Goal: Find specific page/section: Find specific page/section

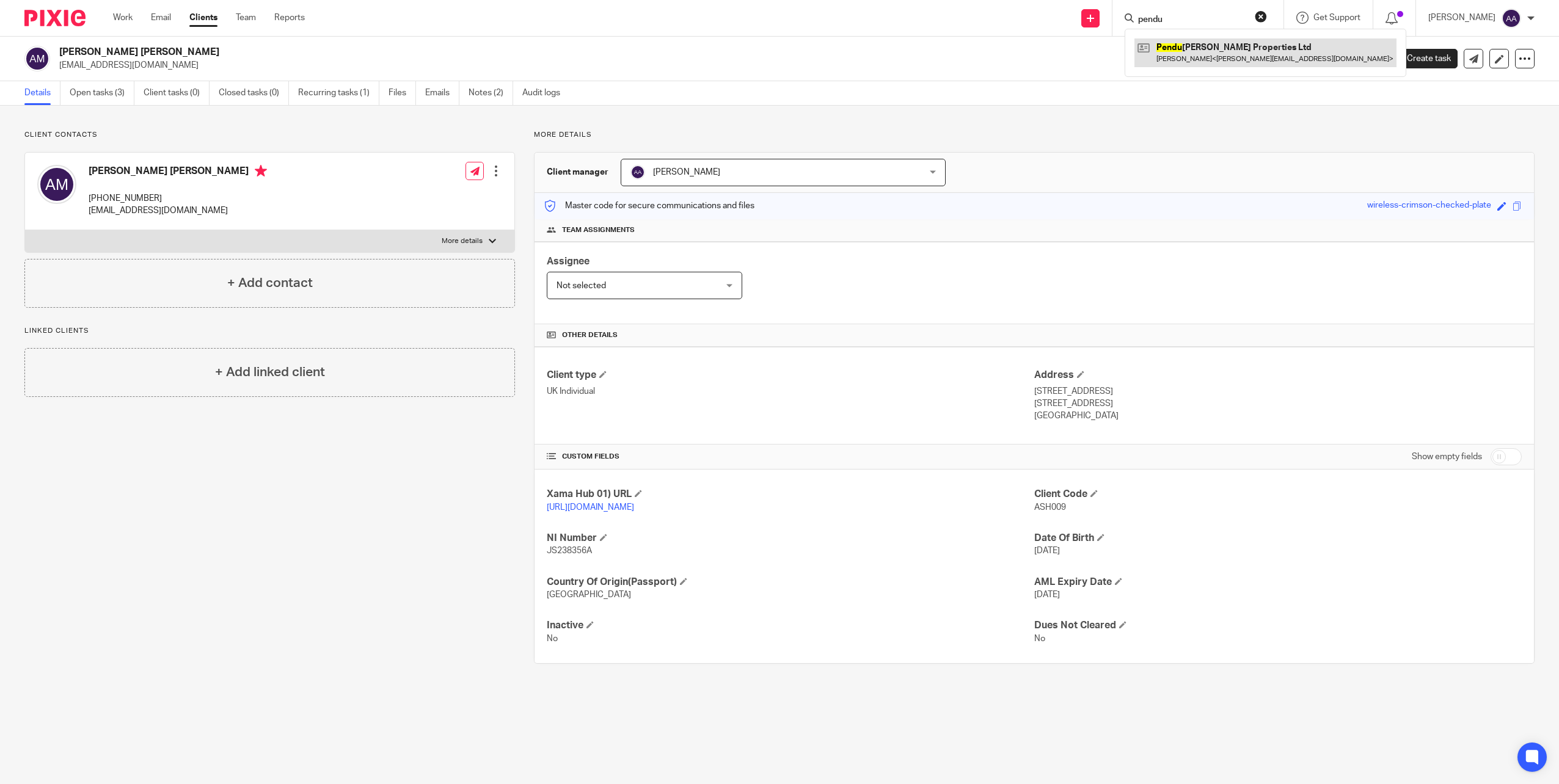
type input "pendu"
click at [1266, 53] on link at bounding box center [1265, 52] width 262 height 28
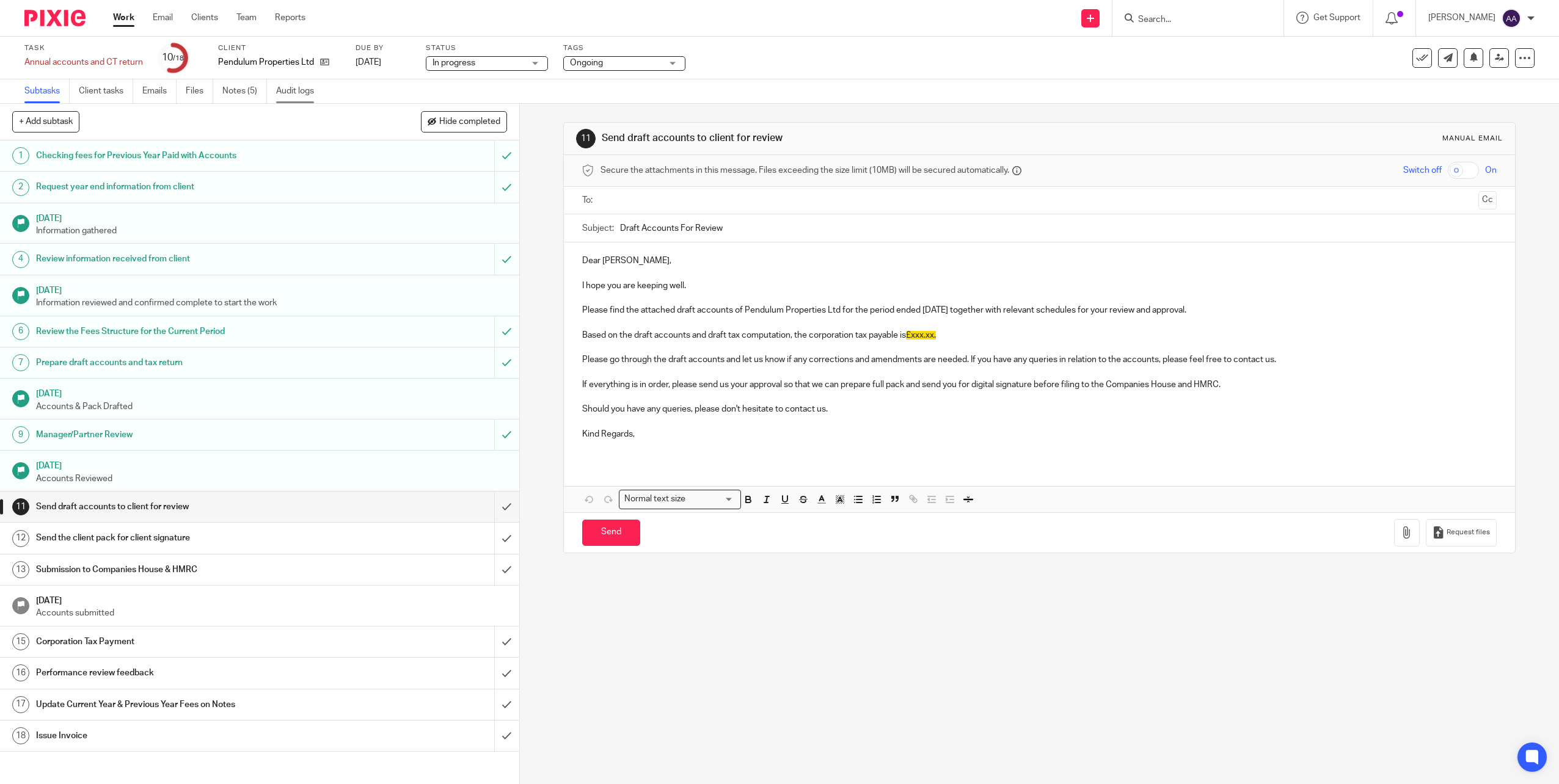
click at [285, 91] on link "Audit logs" at bounding box center [300, 91] width 47 height 24
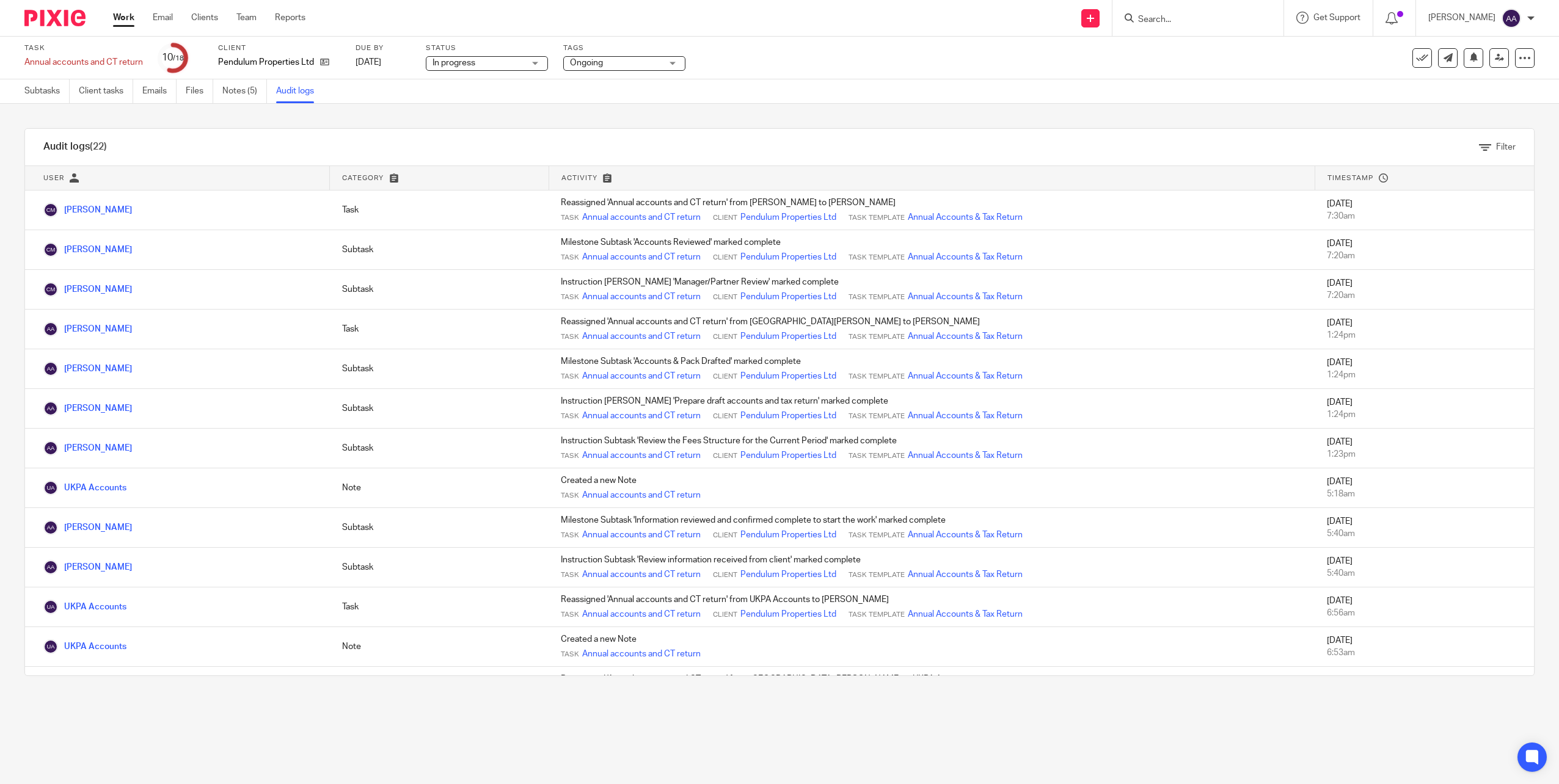
click at [1215, 26] on form at bounding box center [1201, 18] width 130 height 16
click at [1199, 16] on input "Search" at bounding box center [1192, 21] width 110 height 11
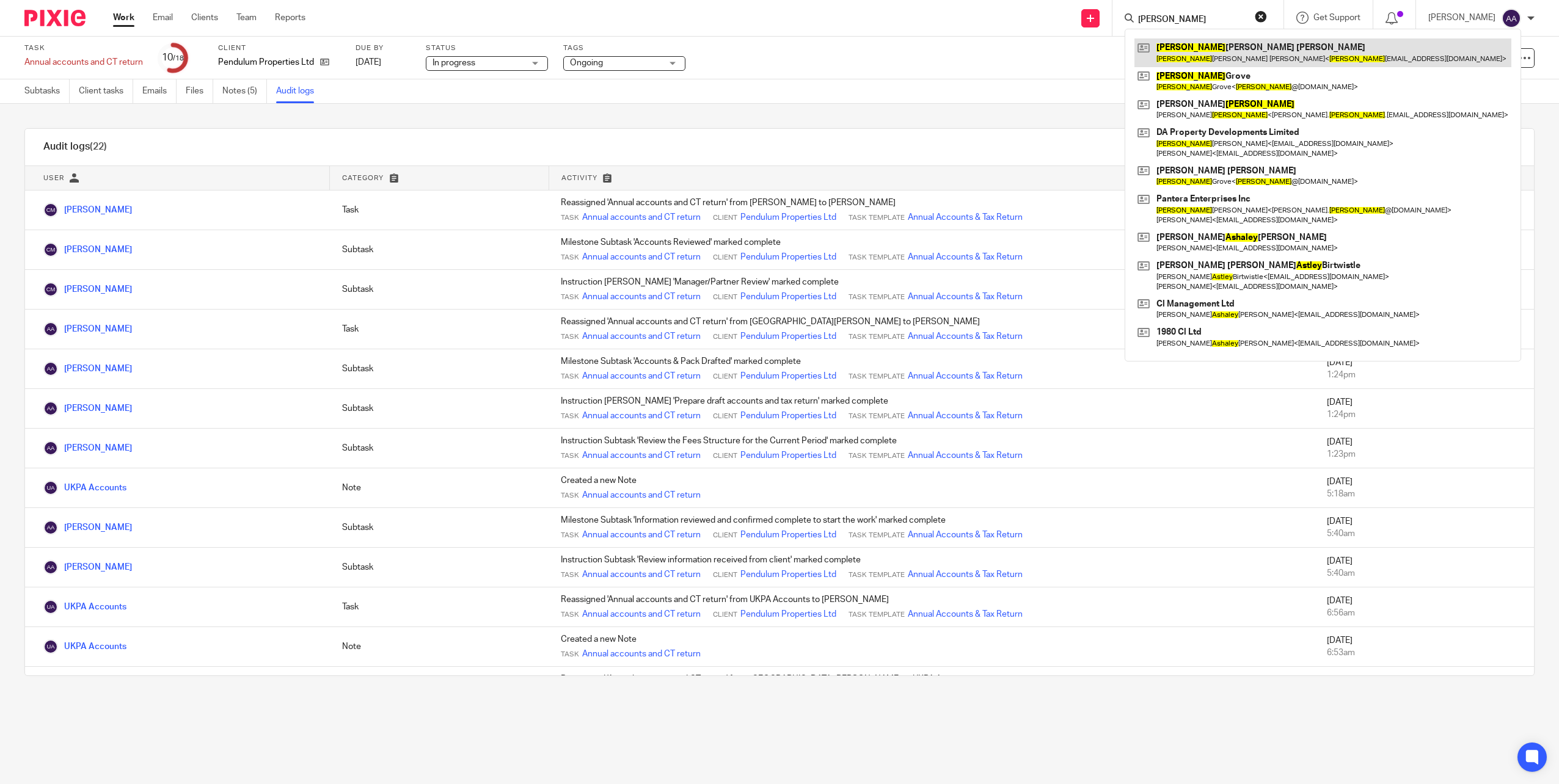
type input "ashley"
click at [1216, 56] on link at bounding box center [1322, 52] width 377 height 28
drag, startPoint x: 1199, startPoint y: 21, endPoint x: 1134, endPoint y: 7, distance: 66.5
click at [1135, 7] on div "ashley Ashley Steven Mark Ashley Steven Mark < ashley _mark89@yahoo.com > Ashle…" at bounding box center [1198, 18] width 171 height 36
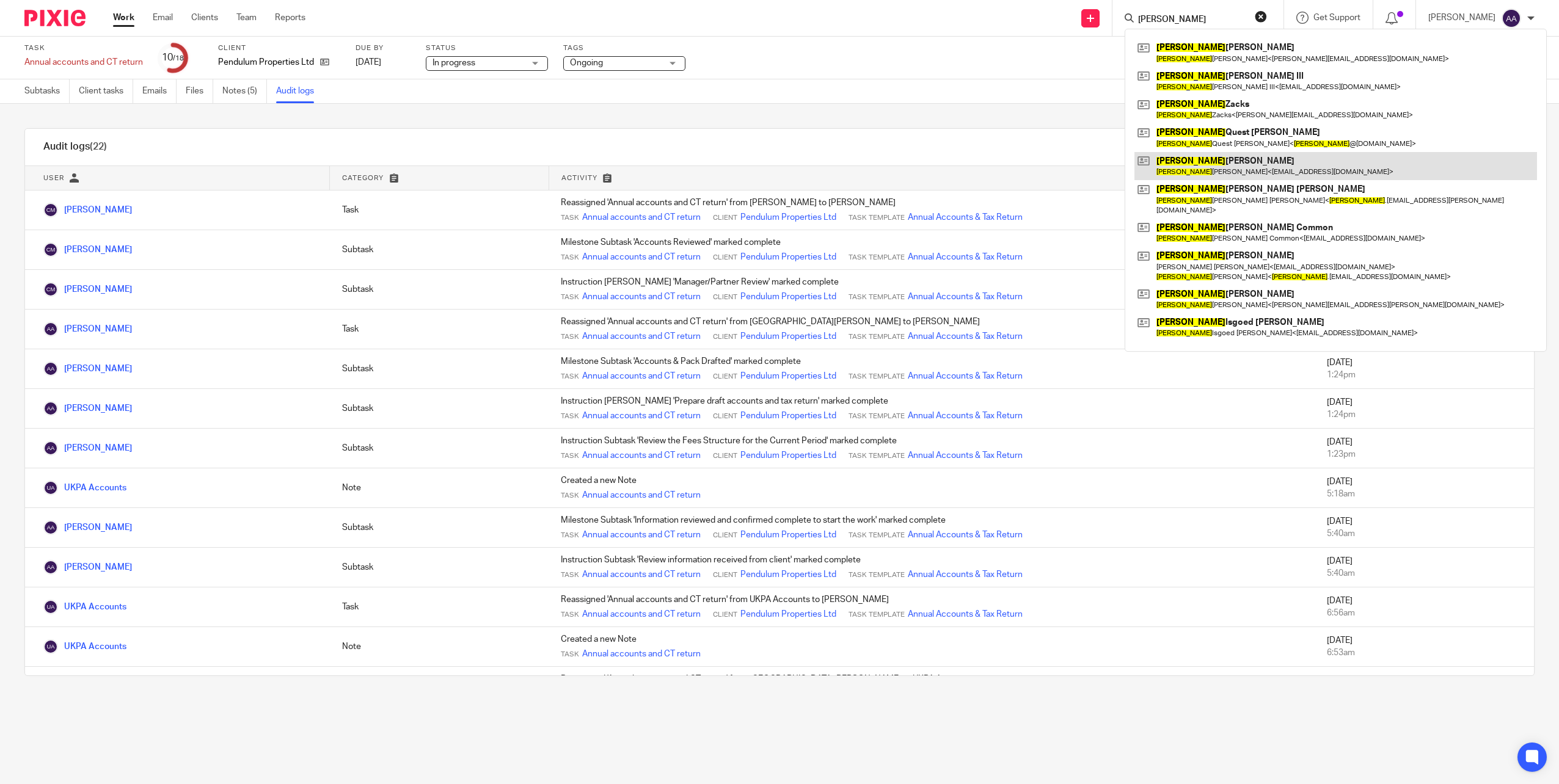
type input "james"
click at [1270, 172] on link at bounding box center [1335, 166] width 402 height 28
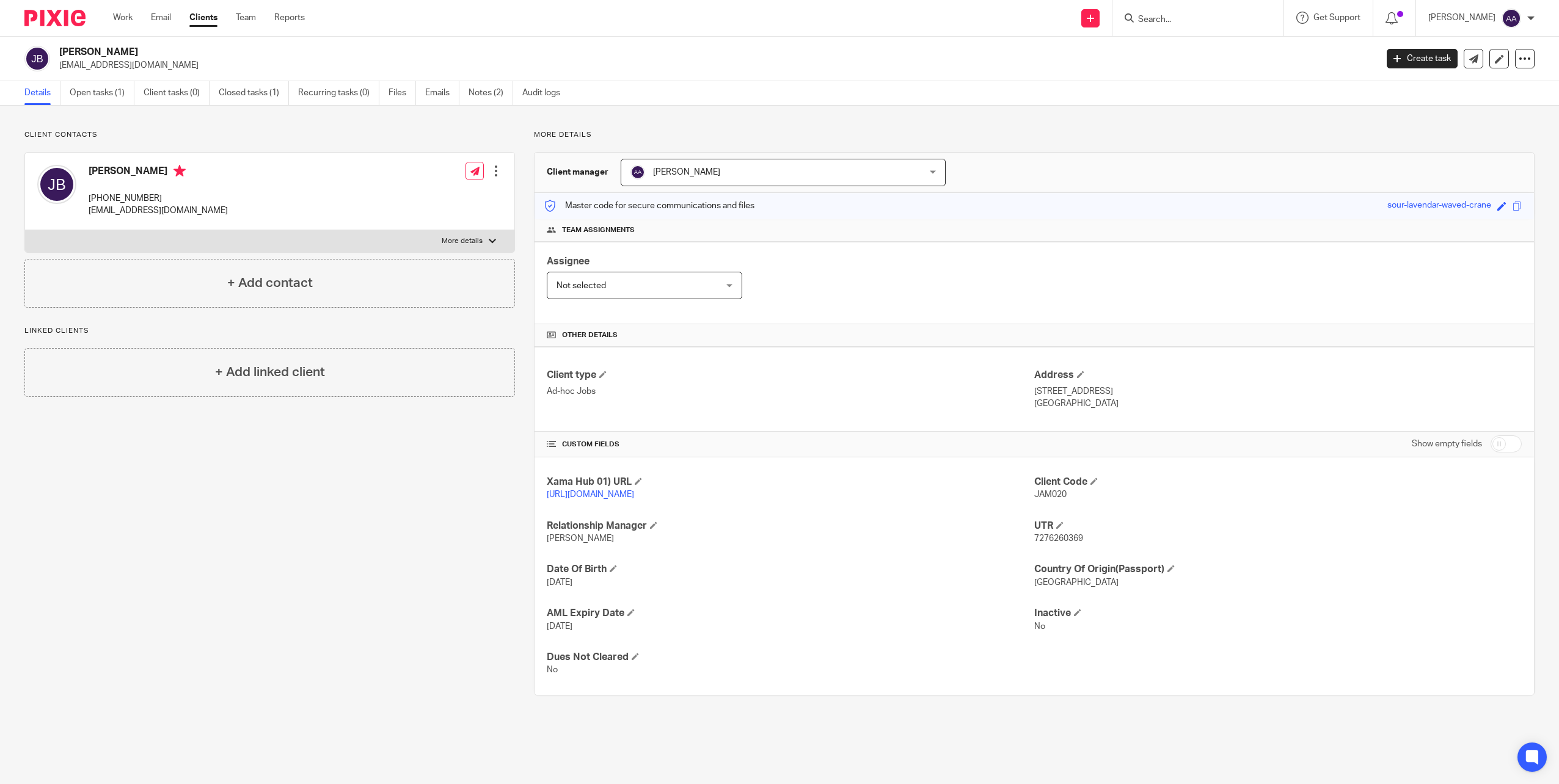
click at [1196, 18] on input "Search" at bounding box center [1192, 21] width 110 height 11
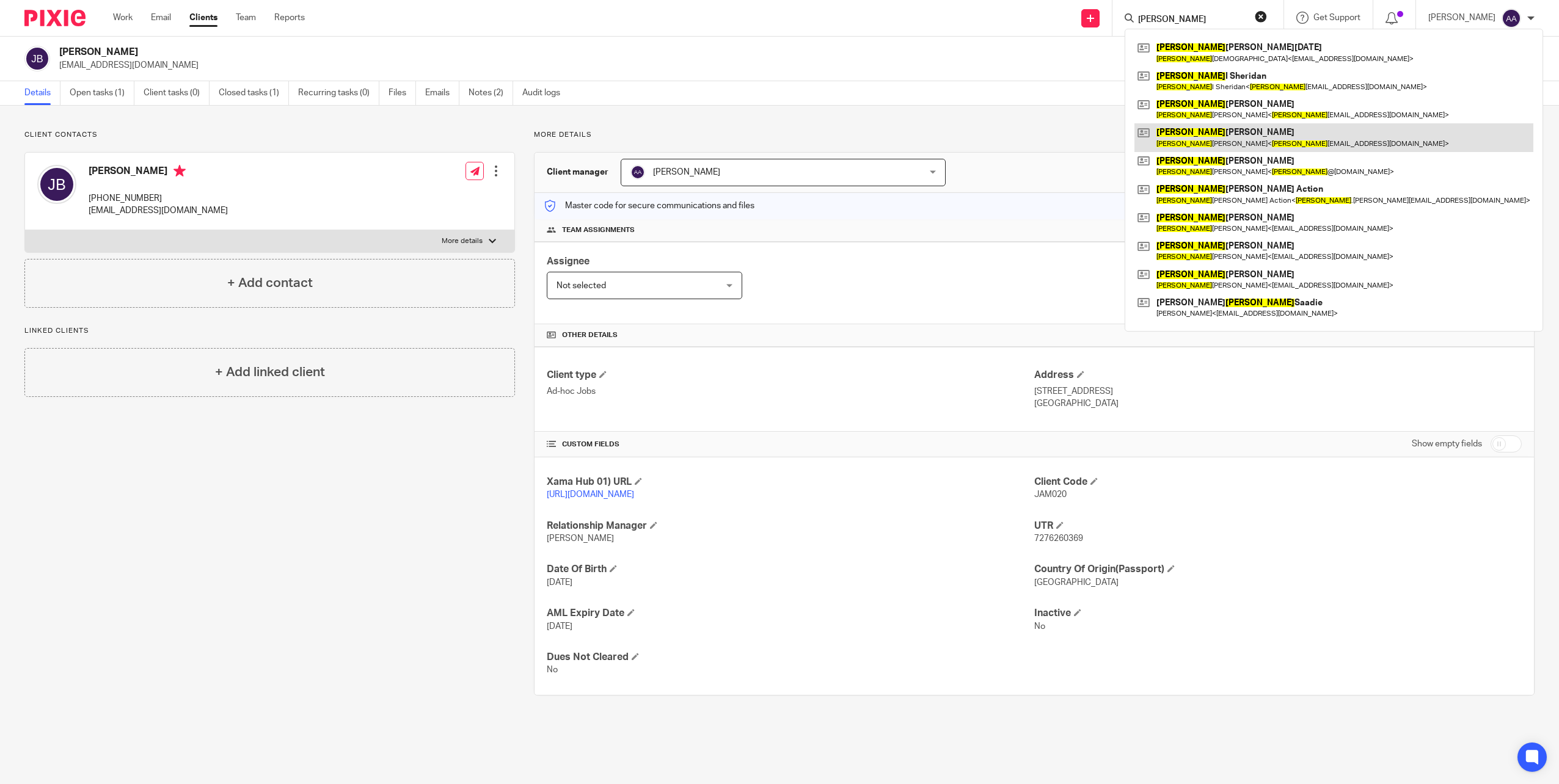
type input "john"
click at [1233, 144] on link at bounding box center [1334, 137] width 399 height 28
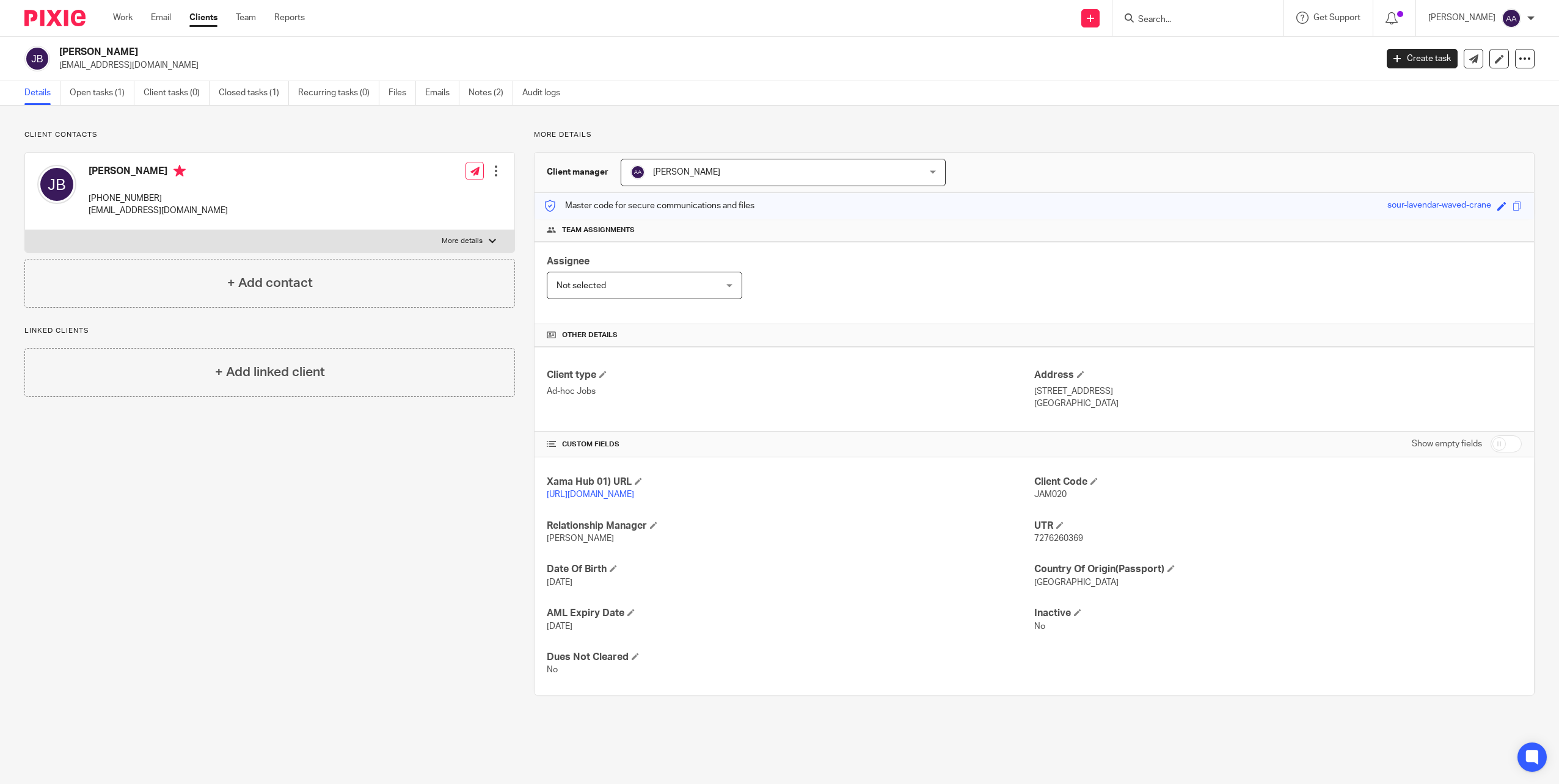
click at [1198, 25] on input "Search" at bounding box center [1192, 21] width 110 height 11
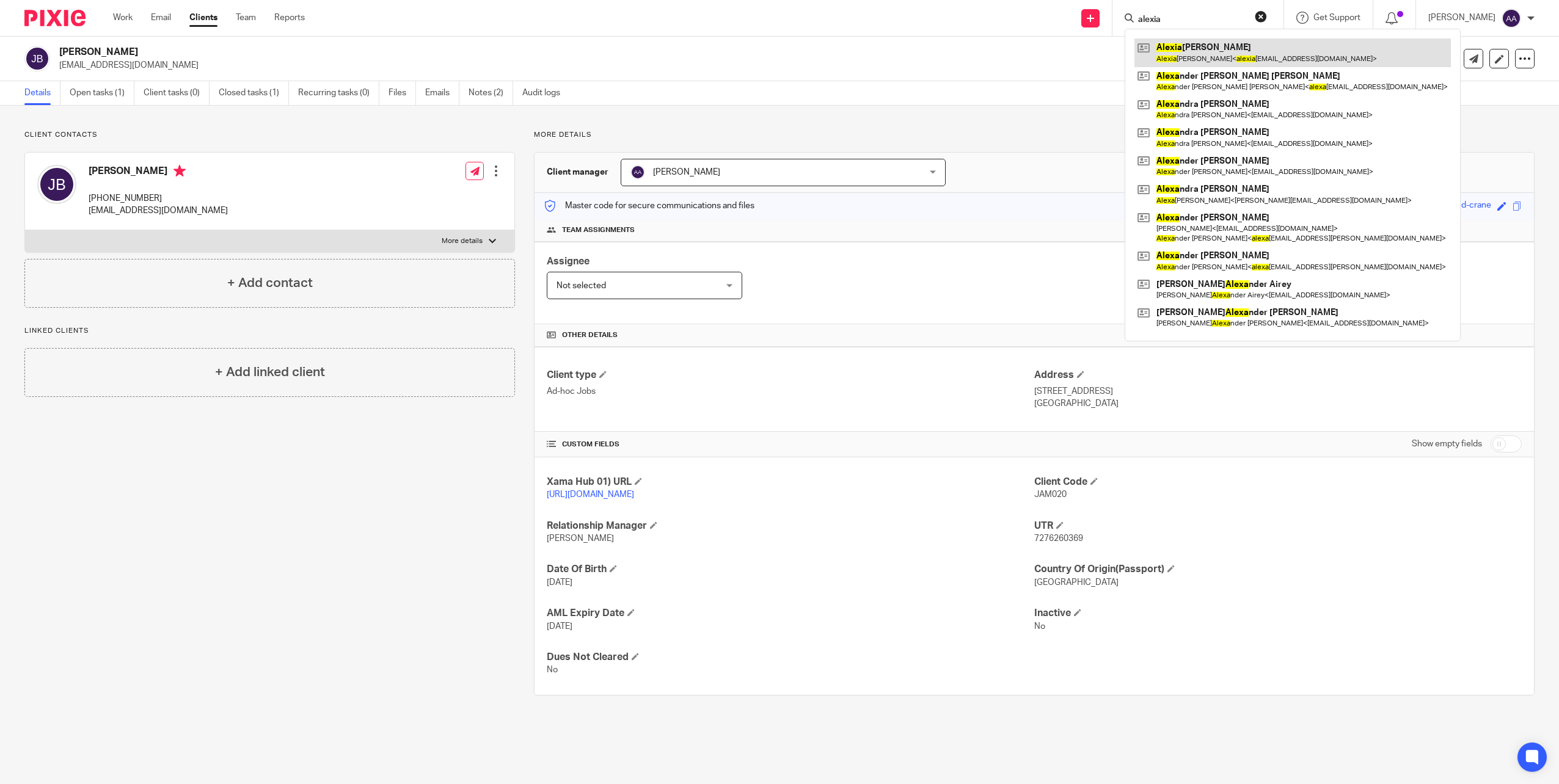
type input "alexia"
click at [1220, 51] on link at bounding box center [1292, 52] width 316 height 28
